Goal: Navigation & Orientation: Find specific page/section

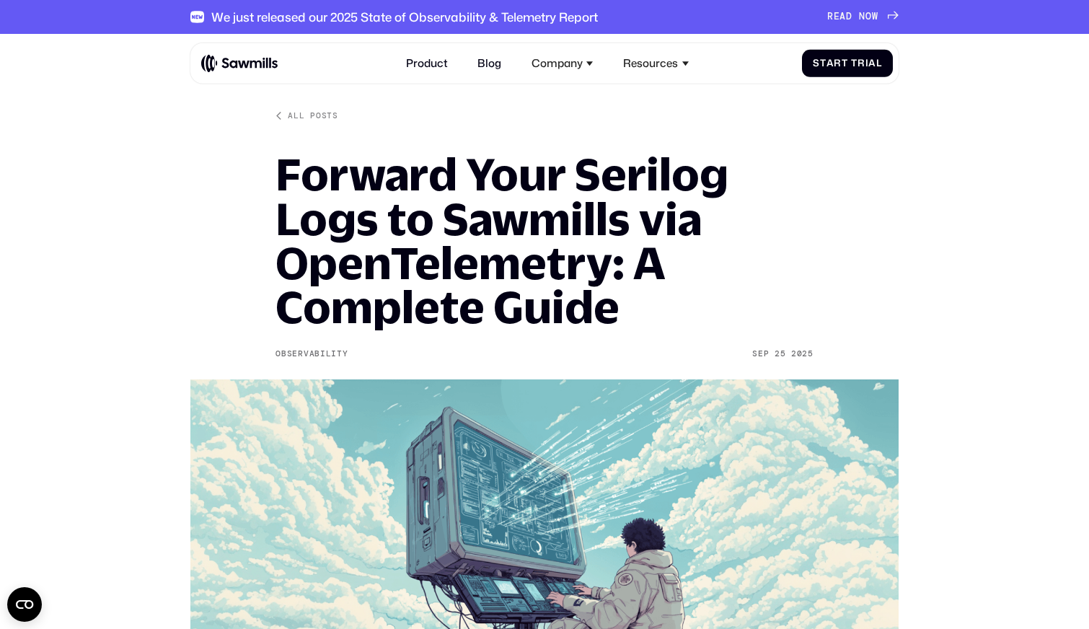
drag, startPoint x: 0, startPoint y: 0, endPoint x: 266, endPoint y: 58, distance: 272.5
click at [266, 58] on img at bounding box center [239, 63] width 76 height 19
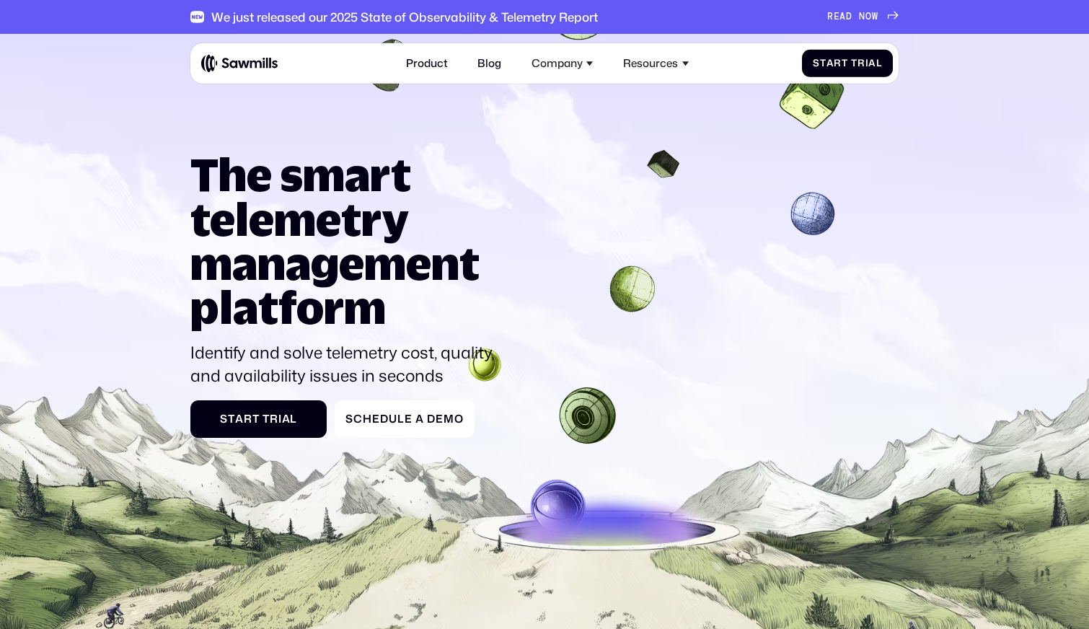
click at [416, 65] on link "Product" at bounding box center [427, 64] width 58 height 30
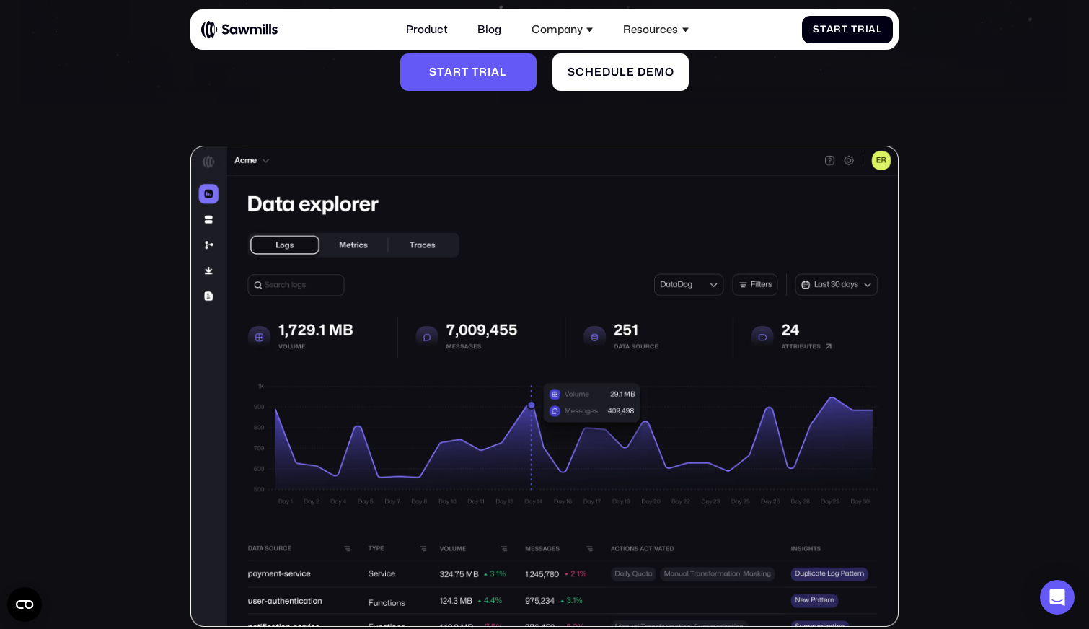
scroll to position [228, 0]
